Goal: Task Accomplishment & Management: Manage account settings

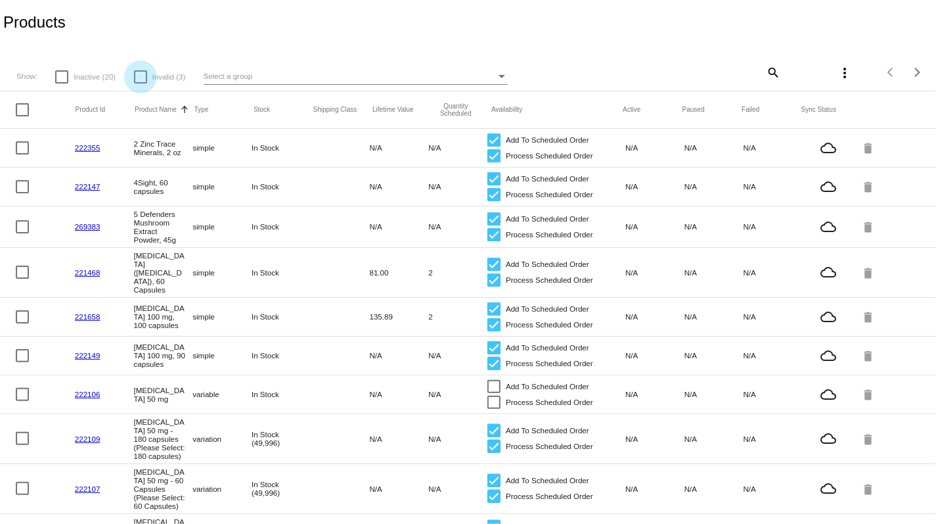
click at [149, 78] on label "Invalid (3)" at bounding box center [160, 77] width 52 height 16
click at [141, 83] on input "Invalid (3)" at bounding box center [140, 83] width 1 height 1
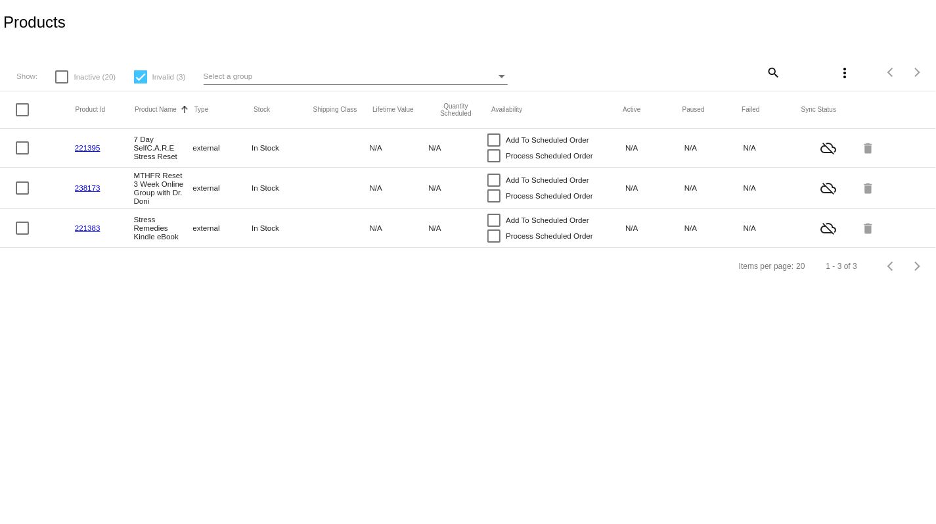
click at [141, 80] on div at bounding box center [140, 76] width 13 height 13
click at [141, 83] on input "Invalid (3)" at bounding box center [140, 83] width 1 height 1
checkbox input "false"
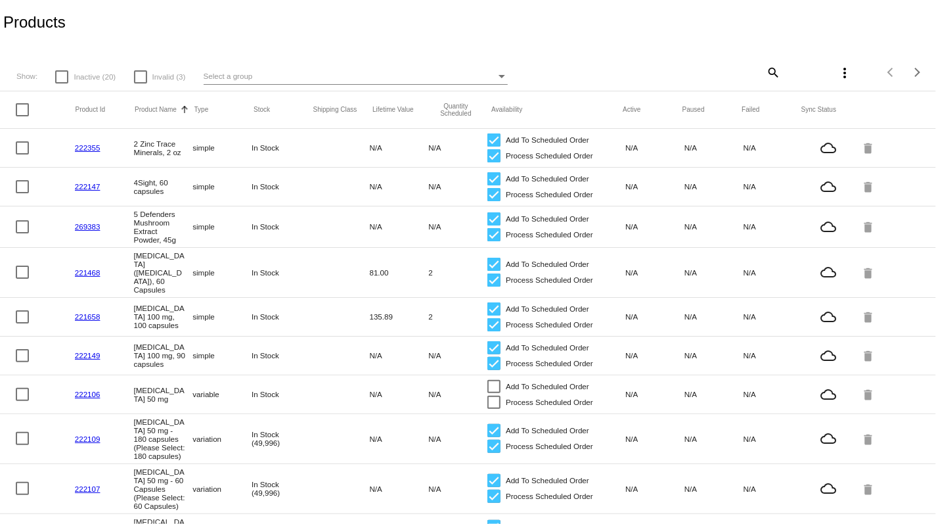
click at [272, 77] on div "Select a group" at bounding box center [350, 76] width 292 height 16
click at [689, 70] on div at bounding box center [468, 262] width 936 height 524
click at [769, 74] on mat-icon "search" at bounding box center [773, 72] width 16 height 20
click at [723, 66] on input "Search" at bounding box center [704, 70] width 156 height 11
type input "hpv"
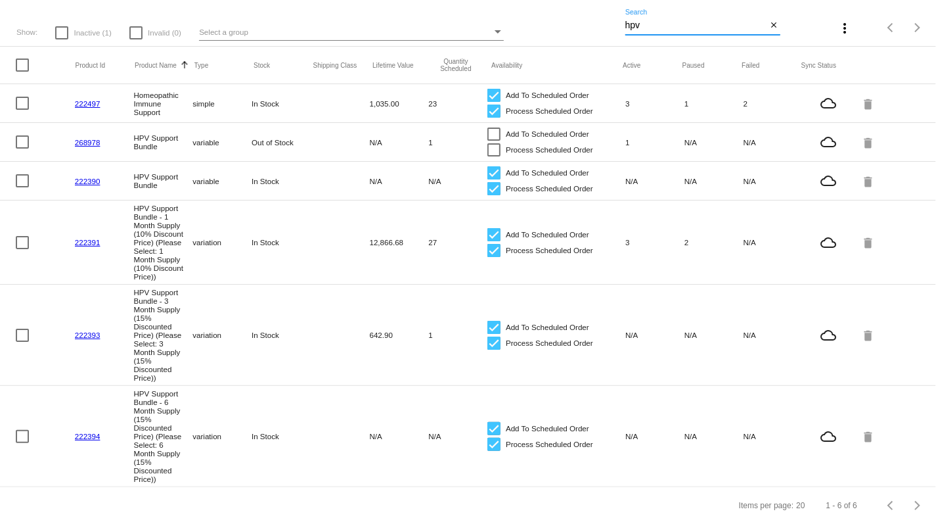
scroll to position [82, 0]
click at [21, 329] on div at bounding box center [22, 335] width 13 height 13
click at [22, 342] on input "checkbox" at bounding box center [22, 342] width 1 height 1
click at [16, 329] on div at bounding box center [22, 335] width 13 height 13
click at [22, 342] on input "checkbox" at bounding box center [22, 342] width 1 height 1
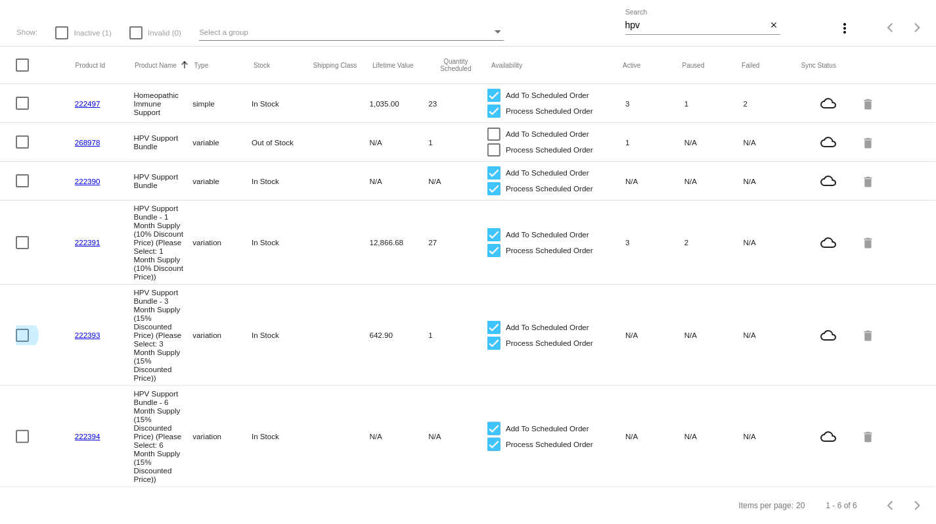
click at [24, 329] on div at bounding box center [22, 335] width 13 height 13
click at [22, 342] on input "checkbox" at bounding box center [22, 342] width 1 height 1
checkbox input "true"
click at [19, 430] on div at bounding box center [22, 436] width 13 height 13
click at [22, 443] on input "checkbox" at bounding box center [22, 443] width 1 height 1
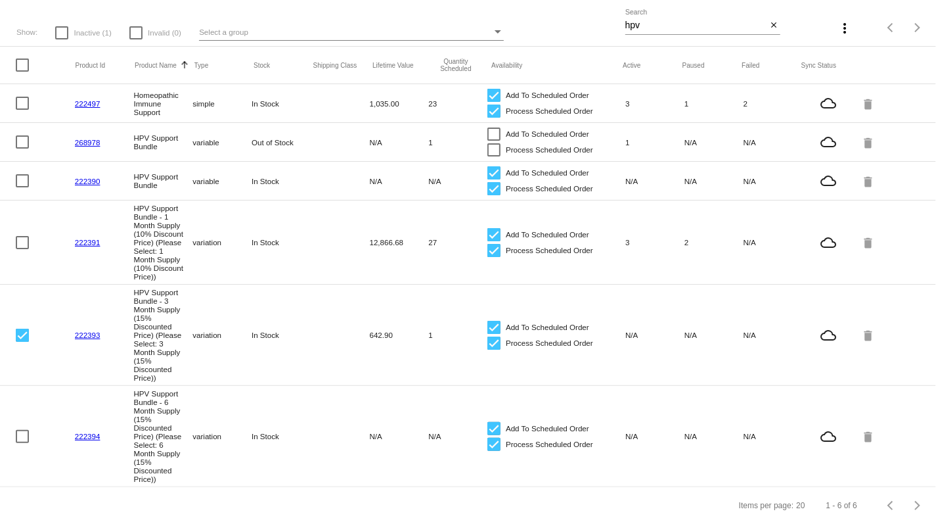
checkbox input "true"
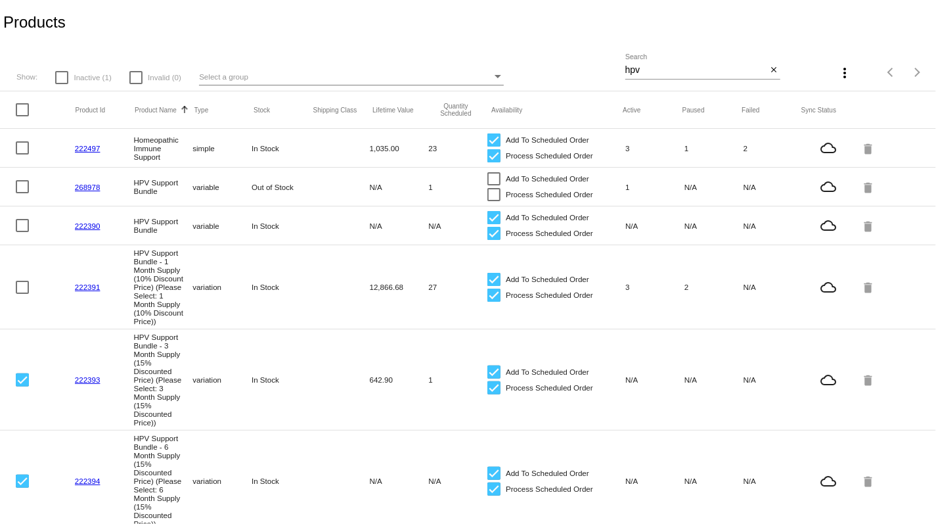
scroll to position [0, 0]
click at [846, 76] on mat-icon "more_vert" at bounding box center [846, 73] width 16 height 16
click at [750, 143] on span "Delete (2) items" at bounding box center [761, 144] width 65 height 11
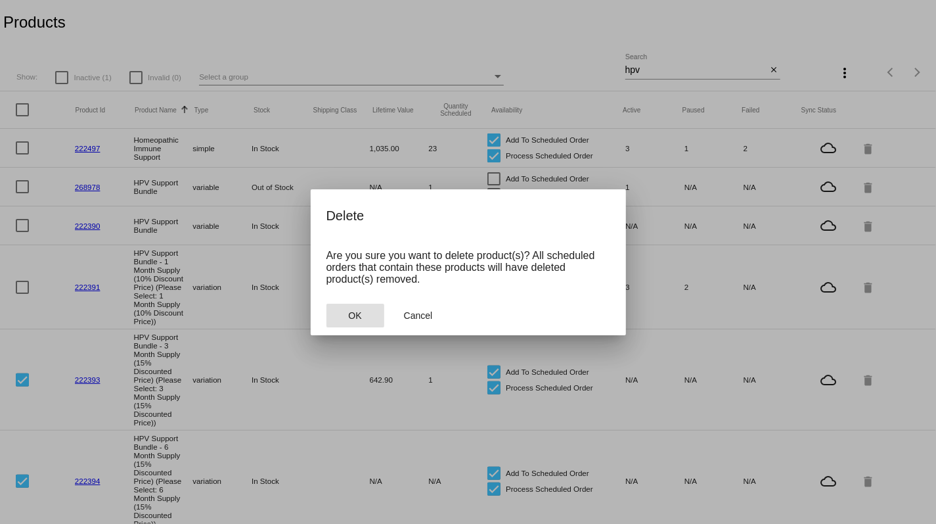
click at [351, 316] on span "OK" at bounding box center [354, 315] width 13 height 11
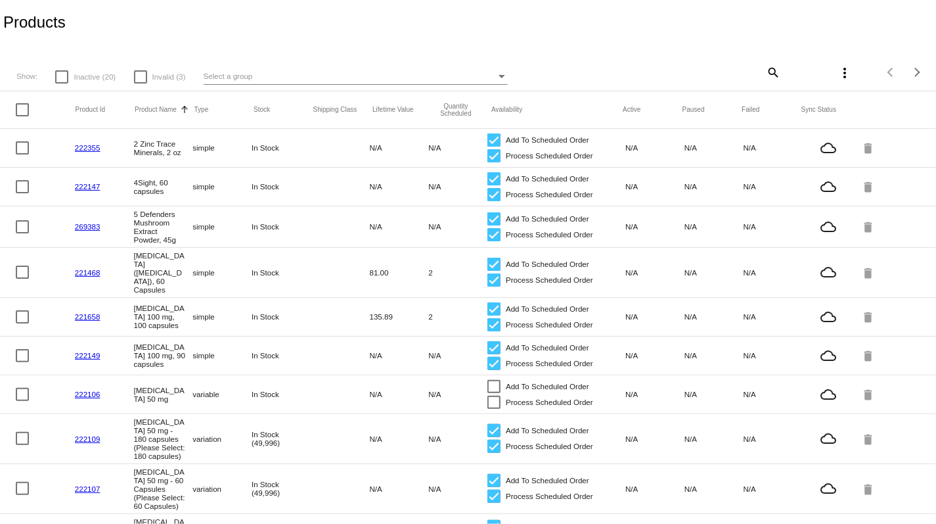
click at [769, 64] on mat-icon "search" at bounding box center [773, 72] width 16 height 20
click at [729, 70] on input "Search" at bounding box center [704, 70] width 156 height 11
type input "hpv"
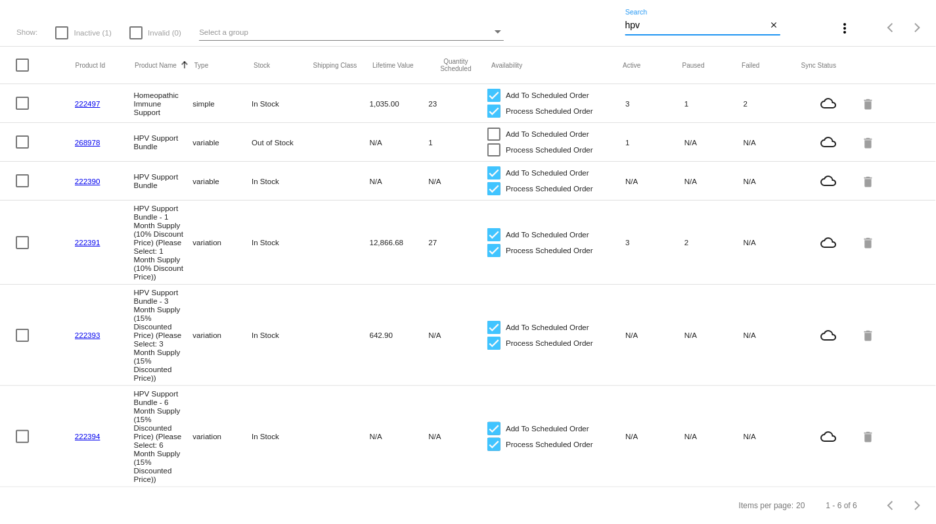
scroll to position [80, 0]
click at [873, 325] on mat-icon "delete" at bounding box center [869, 335] width 16 height 20
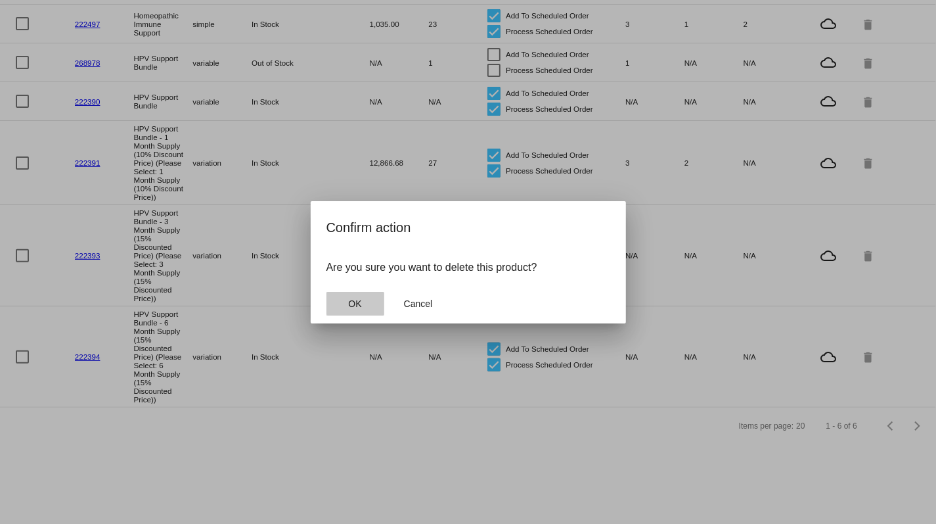
click at [372, 305] on button "OK" at bounding box center [356, 304] width 58 height 24
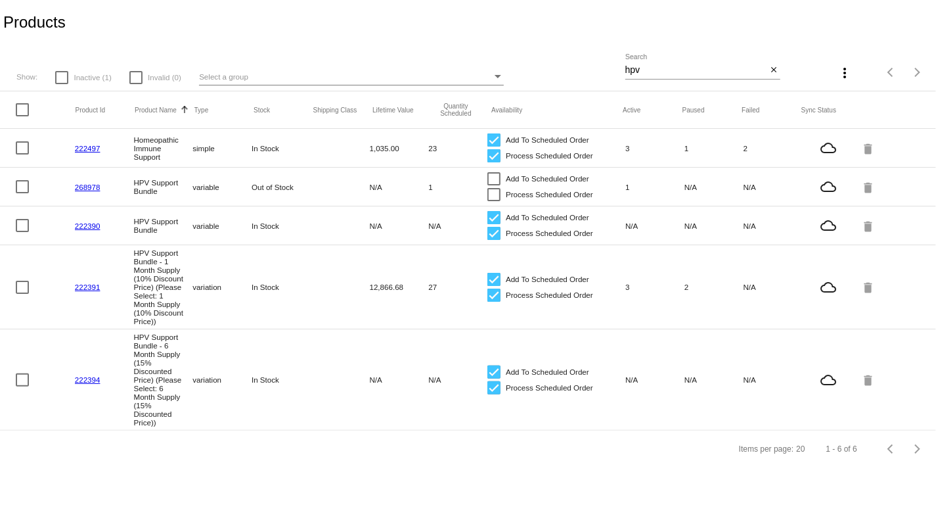
scroll to position [0, 0]
click at [870, 390] on mat-icon "delete" at bounding box center [869, 379] width 16 height 20
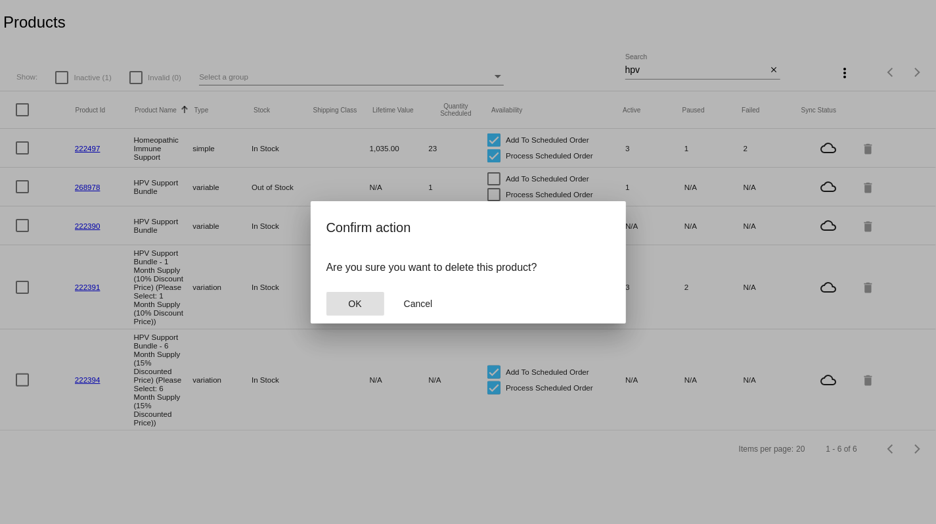
click at [361, 310] on button "OK" at bounding box center [356, 304] width 58 height 24
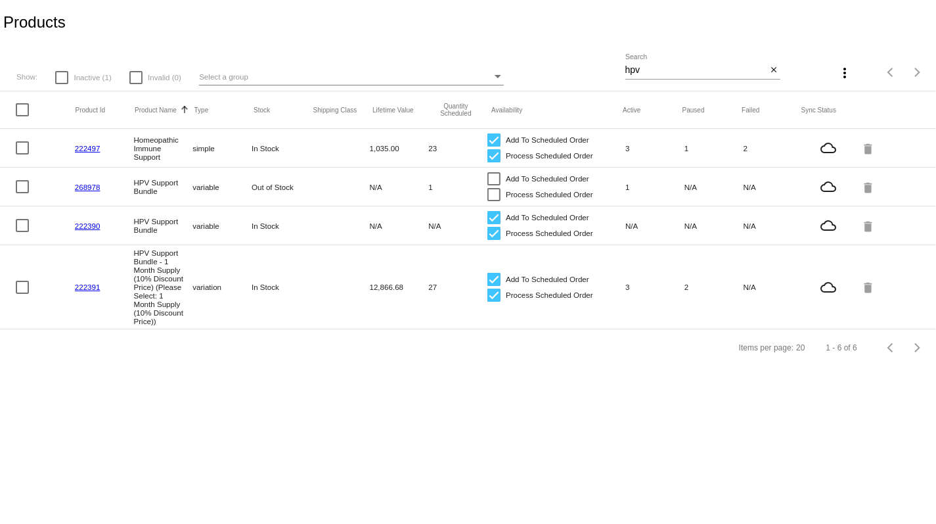
click at [95, 230] on link "222390" at bounding box center [88, 225] width 26 height 9
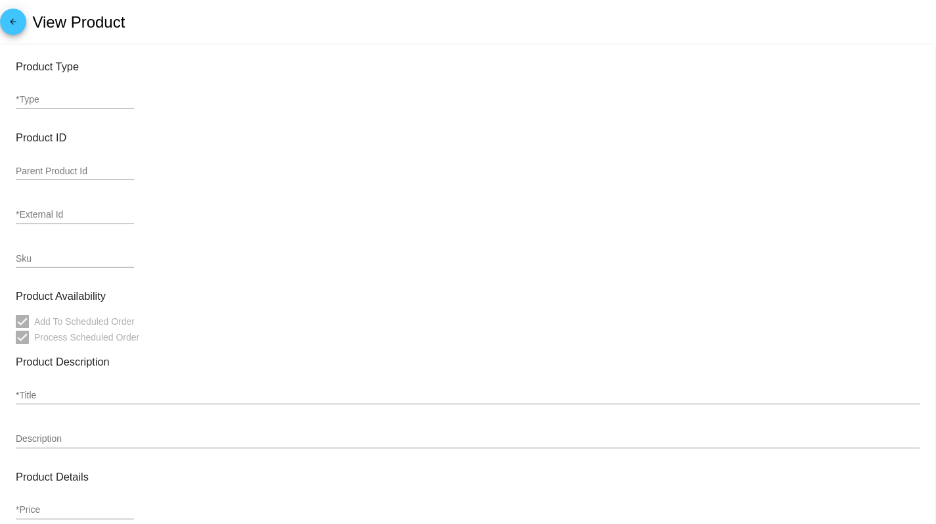
type input "variable"
type input "222390"
type input "DDHPV"
type input "HPV Support Bundle"
type input "0"
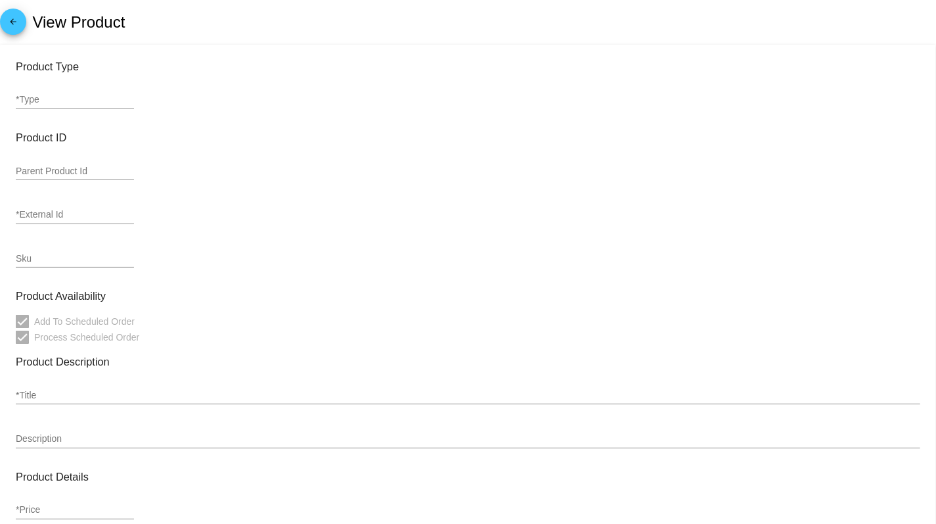
type input "In Stock"
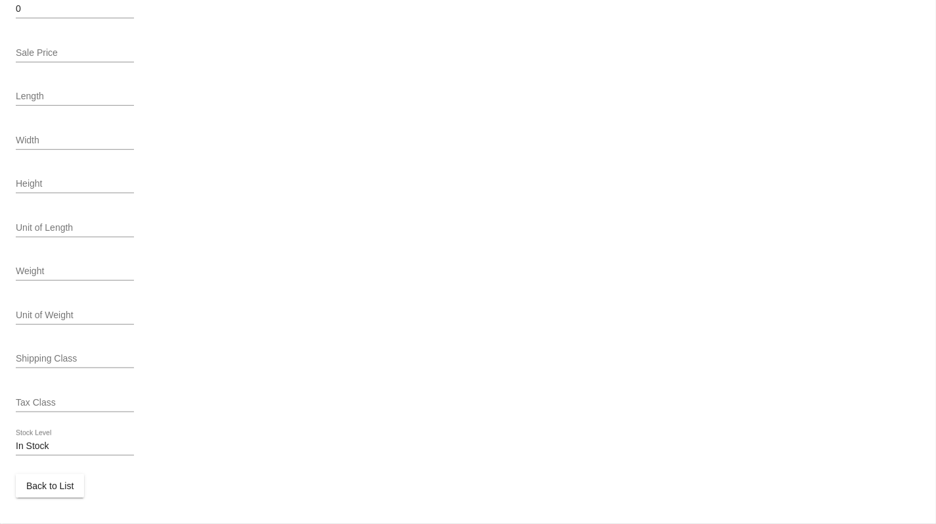
scroll to position [510, 0]
click at [53, 485] on span "Back to List" at bounding box center [49, 485] width 47 height 11
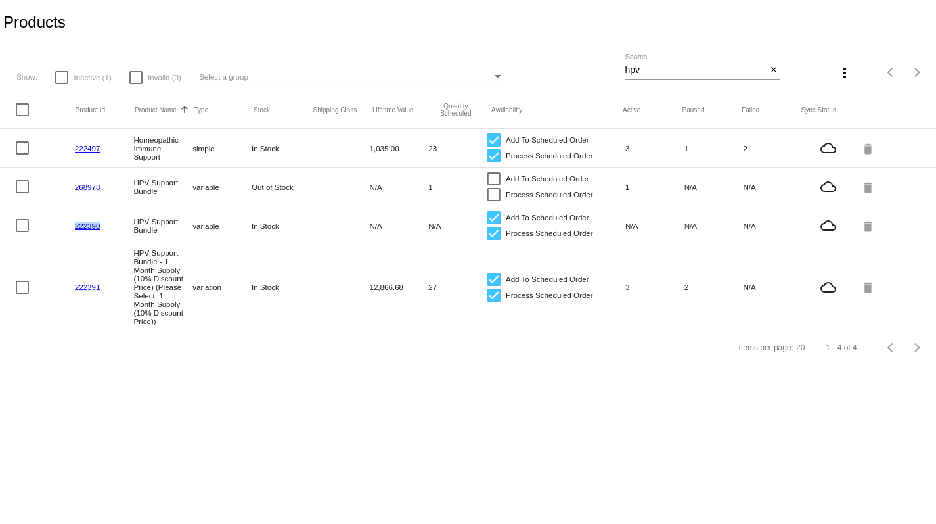
drag, startPoint x: 101, startPoint y: 229, endPoint x: 75, endPoint y: 229, distance: 26.3
click at [75, 229] on mat-cell "222390" at bounding box center [104, 225] width 59 height 15
copy link "222390"
click at [170, 227] on mat-cell "HPV Support Bundle" at bounding box center [163, 226] width 59 height 24
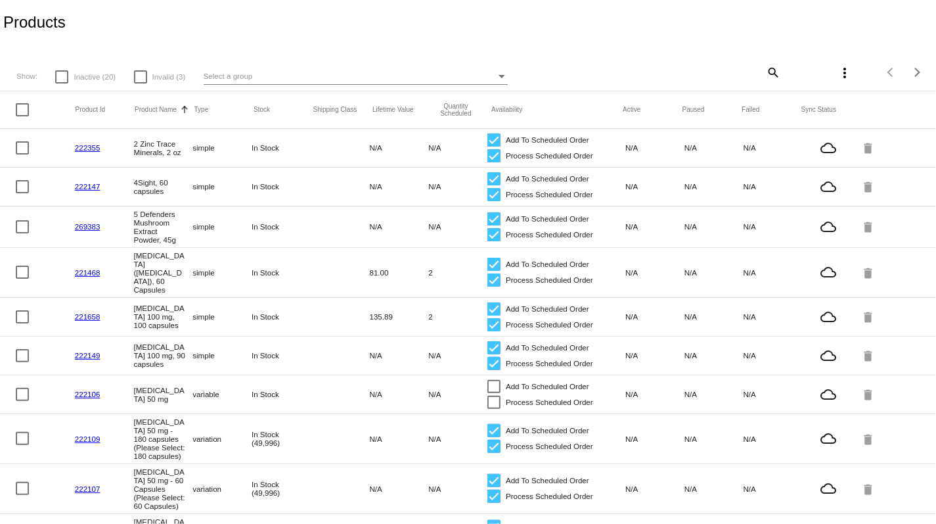
click at [767, 74] on mat-icon "search" at bounding box center [773, 72] width 16 height 20
click at [710, 70] on input "Search" at bounding box center [704, 70] width 156 height 11
type input "hpv"
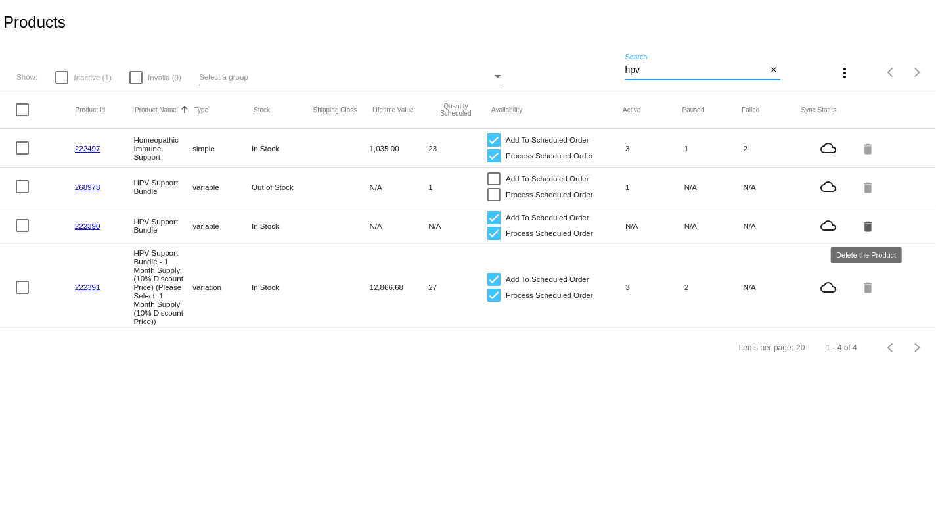
click at [868, 230] on mat-icon "delete" at bounding box center [869, 226] width 16 height 20
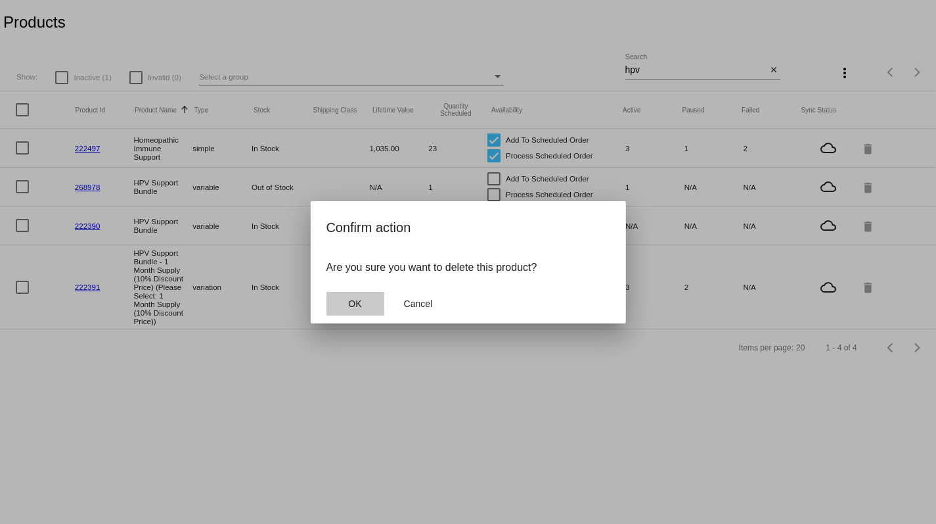
click at [354, 306] on span "OK" at bounding box center [354, 303] width 13 height 11
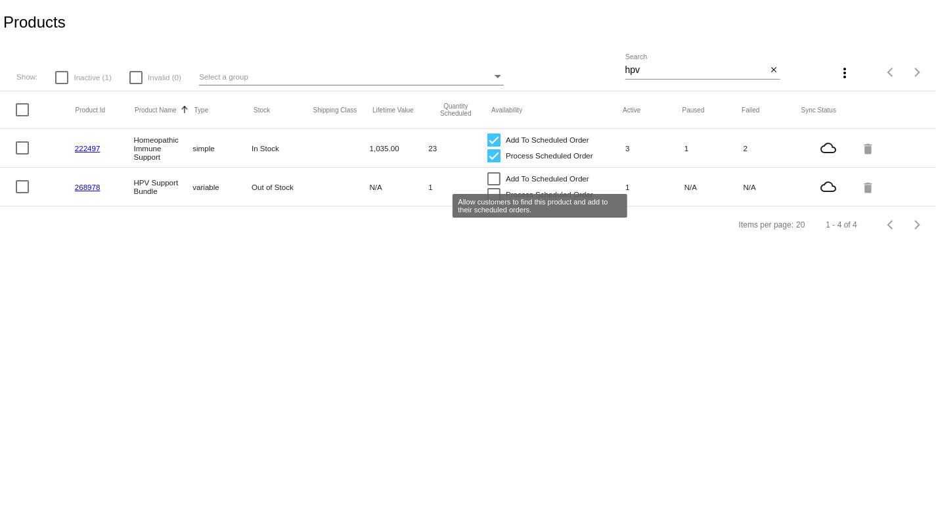
click at [495, 179] on div at bounding box center [494, 178] width 13 height 13
click at [494, 185] on input "Add To Scheduled Order" at bounding box center [493, 185] width 1 height 1
checkbox input "true"
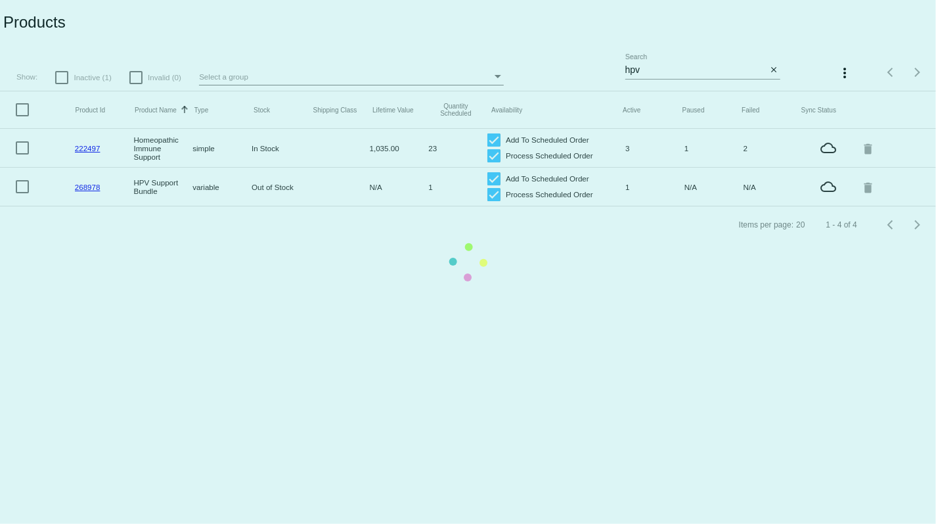
checkbox input "true"
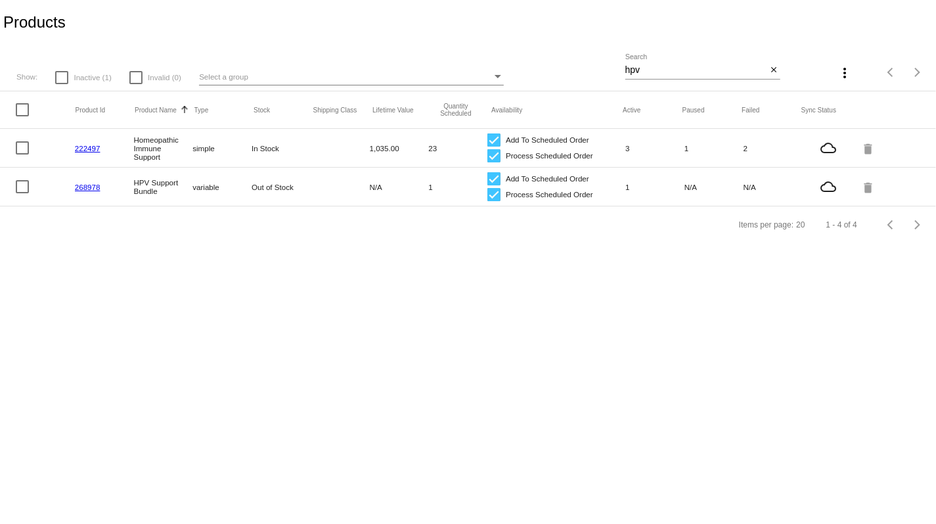
click at [88, 191] on link "268978" at bounding box center [88, 187] width 26 height 9
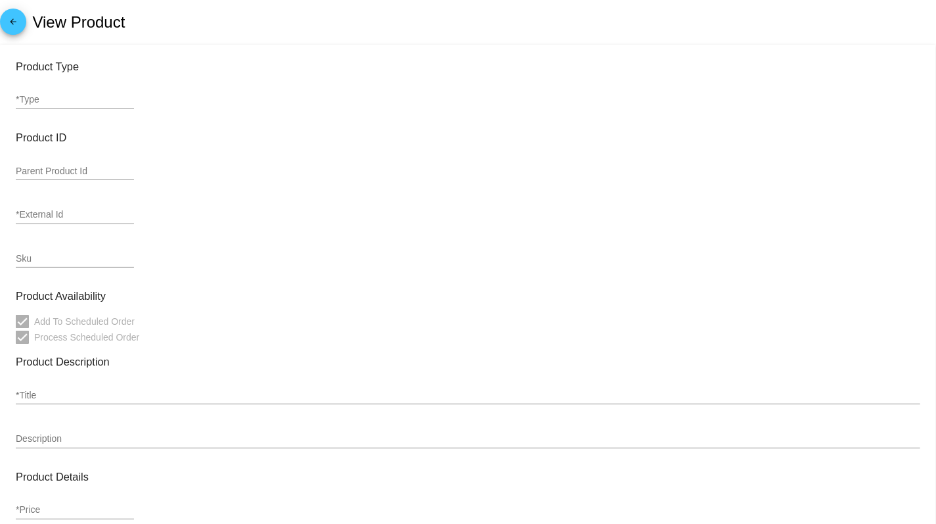
type input "variable"
type input "268978"
type input "DDHPV-1"
type input "HPV Support Bundle"
type input "0"
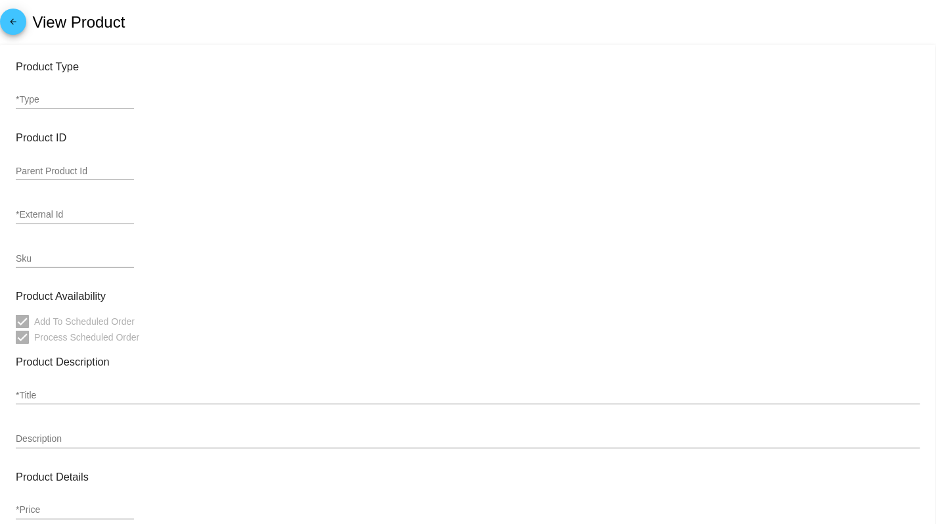
type input "206.06"
type input "Out of Stock"
click at [14, 27] on mat-icon "arrow_back" at bounding box center [13, 25] width 16 height 16
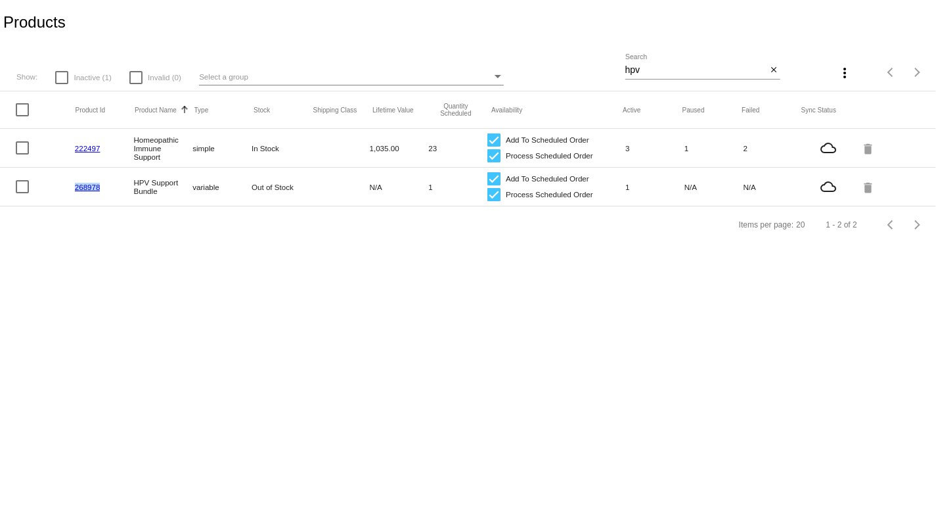
drag, startPoint x: 106, startPoint y: 191, endPoint x: 75, endPoint y: 191, distance: 30.9
click at [75, 191] on mat-cell "268978" at bounding box center [104, 186] width 59 height 15
copy link "268978"
click at [212, 305] on body "Products Show: Inactive (1) Invalid (0) Select a group hpv Search close more_ve…" at bounding box center [468, 262] width 936 height 524
